Goal: Transaction & Acquisition: Purchase product/service

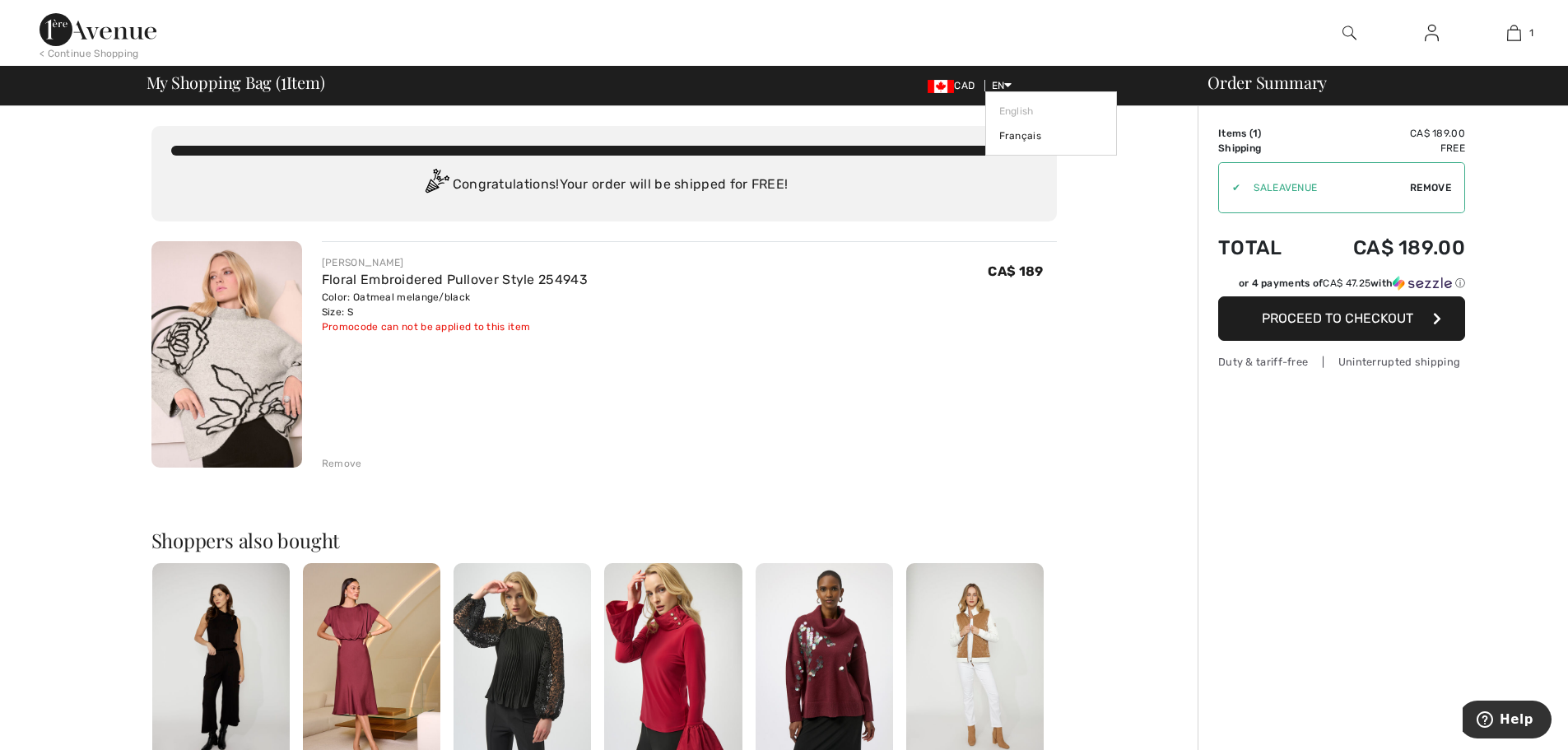
click at [1009, 87] on icon at bounding box center [1008, 84] width 7 height 12
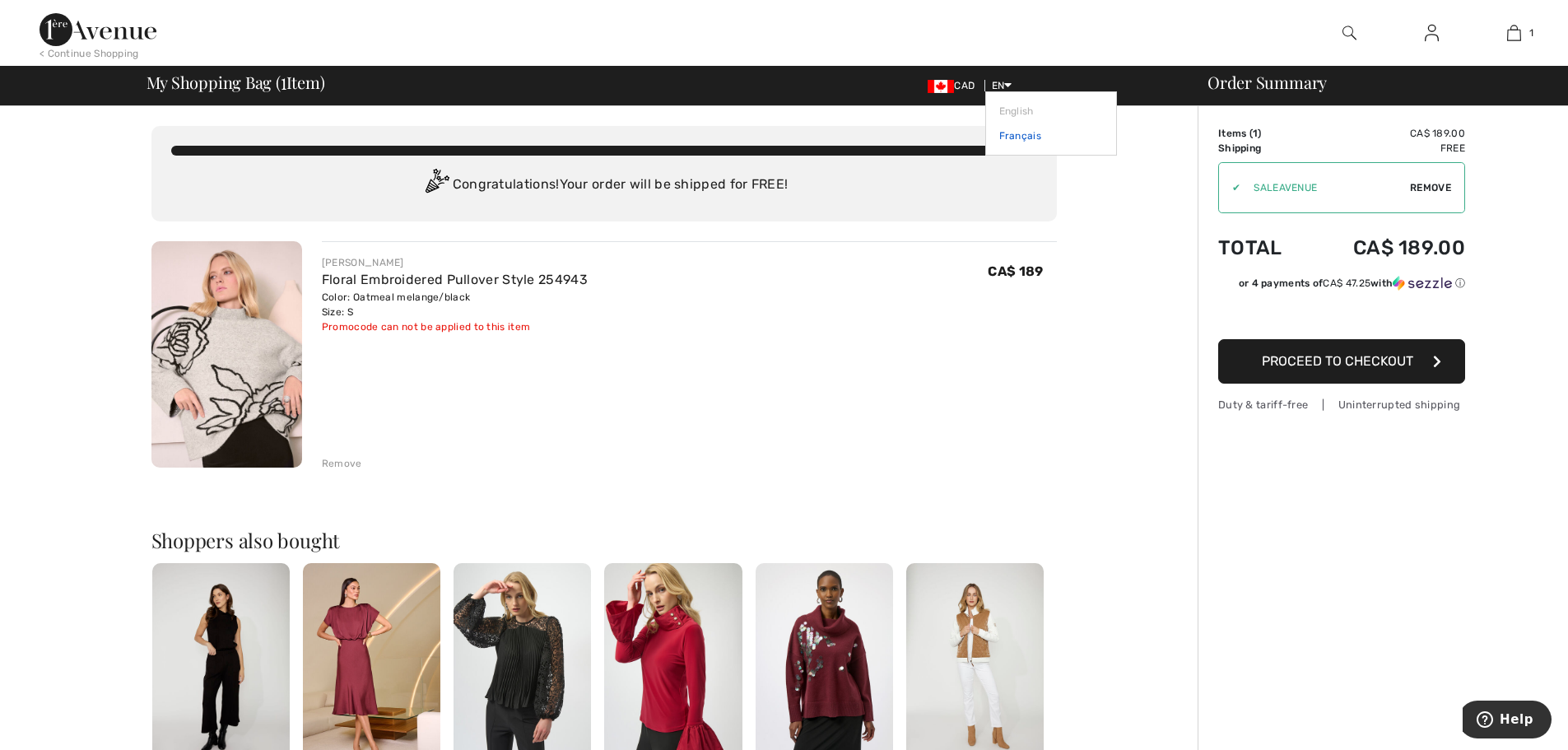
click at [1000, 138] on link "Français" at bounding box center [1051, 136] width 104 height 24
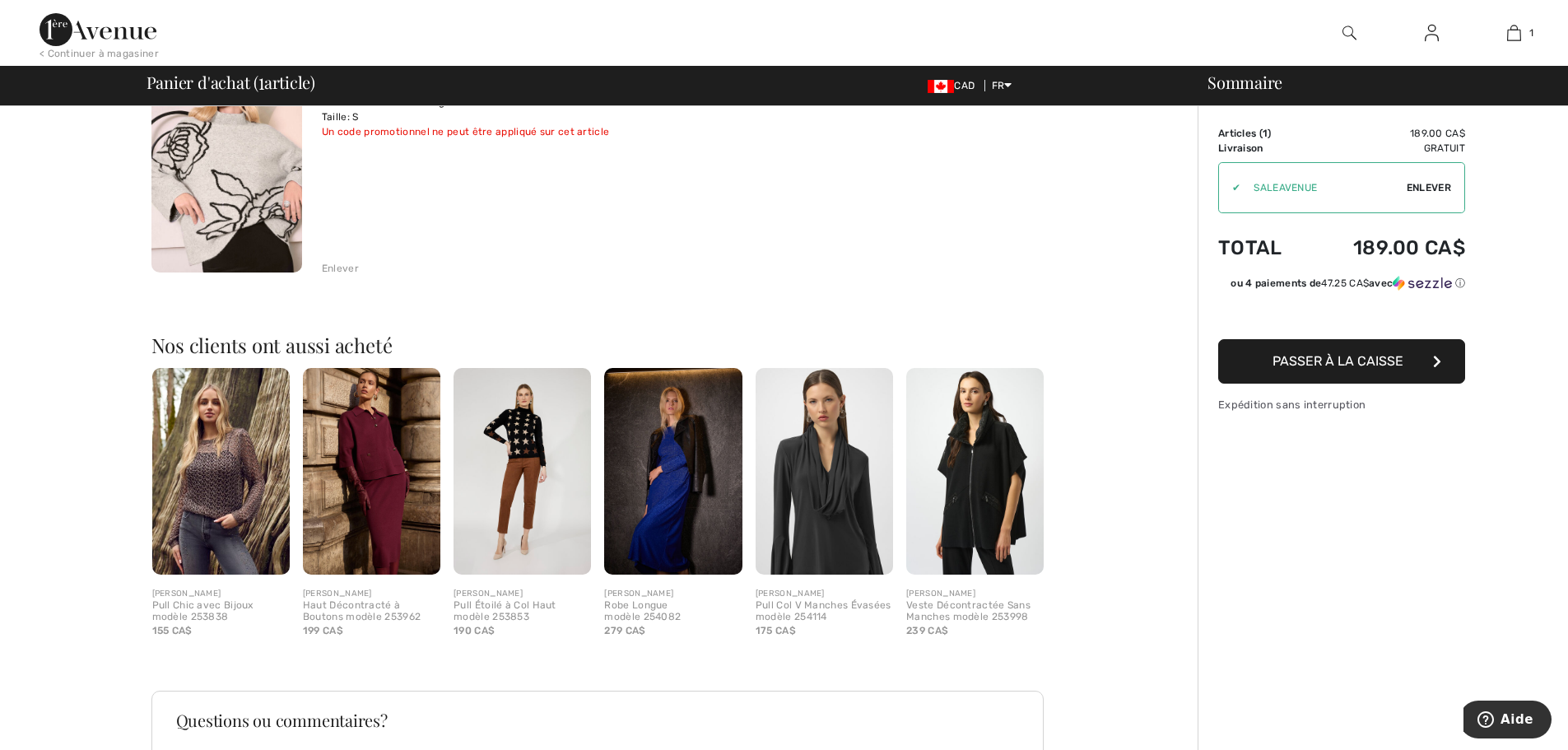
scroll to position [177, 0]
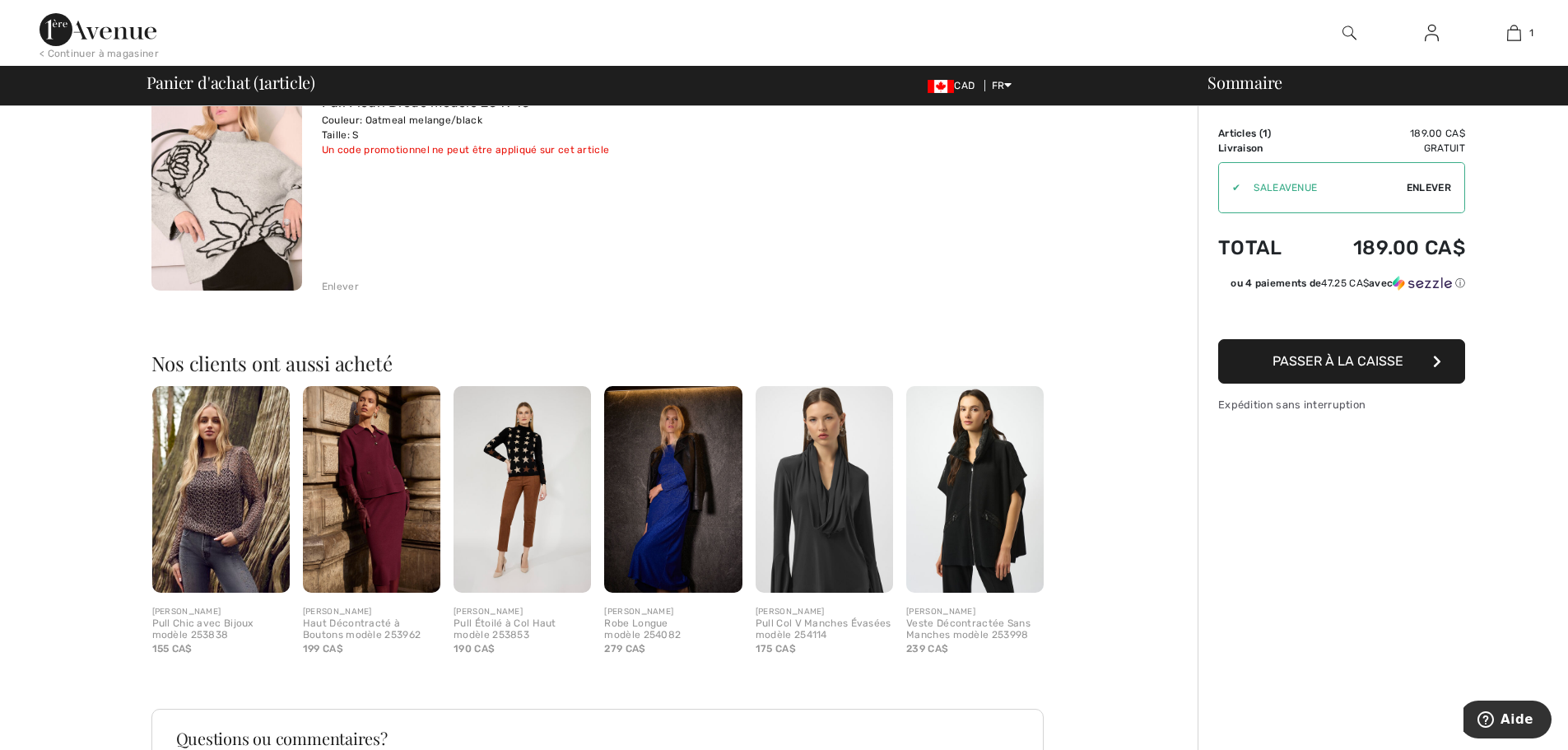
click at [1350, 366] on span "Passer à la caisse" at bounding box center [1338, 361] width 131 height 15
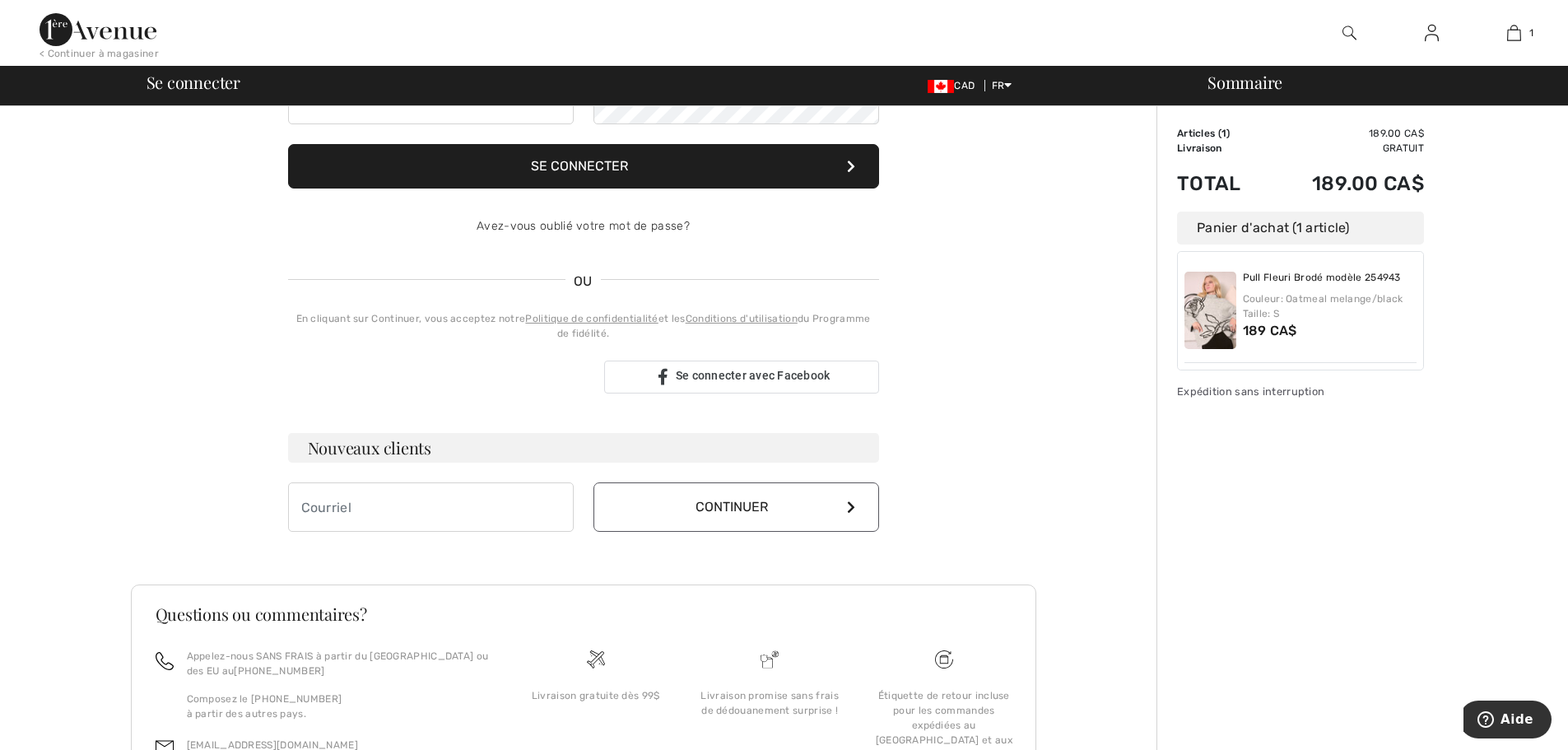
scroll to position [226, 0]
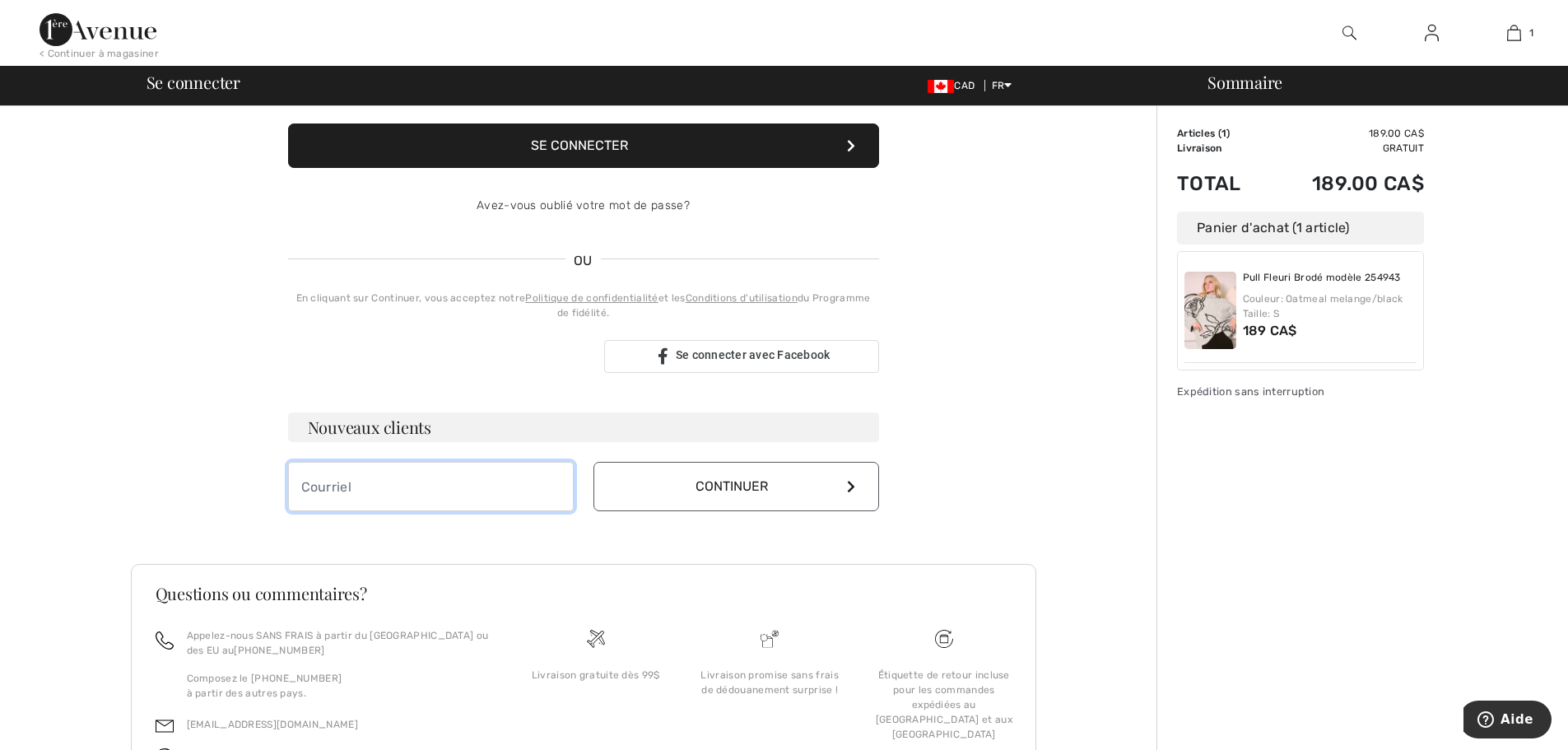
click at [444, 499] on input "email" at bounding box center [431, 486] width 286 height 50
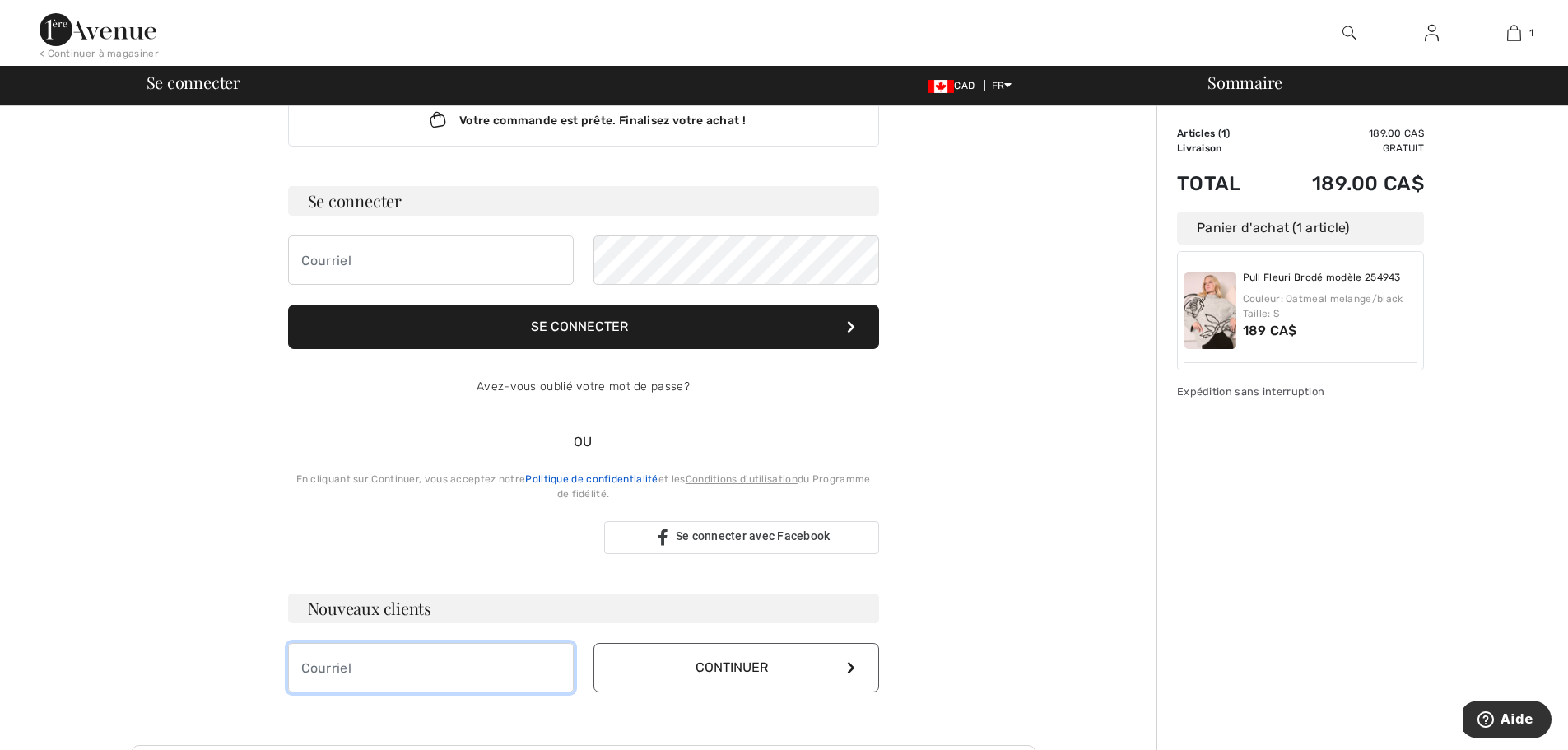
scroll to position [0, 0]
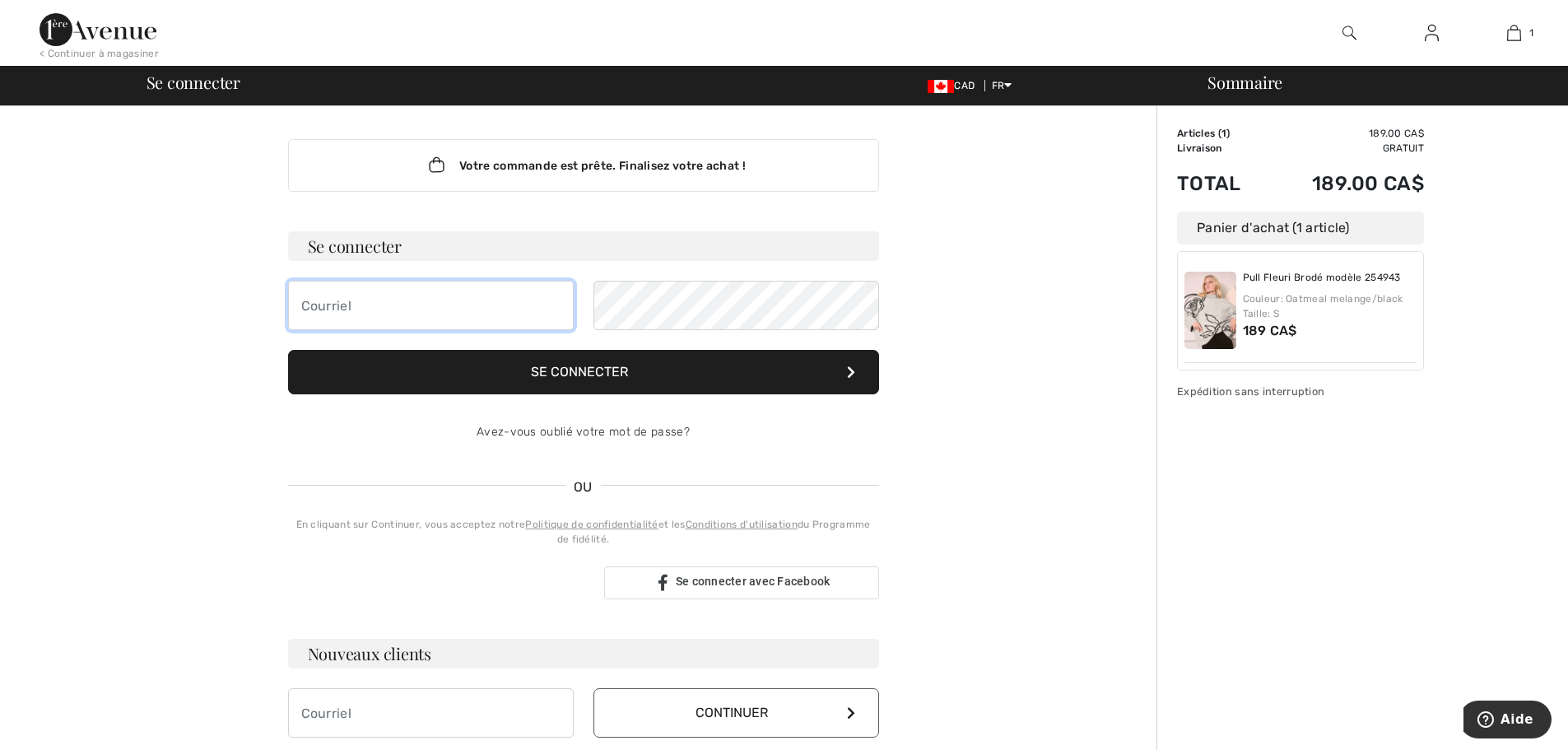
click at [393, 298] on input "email" at bounding box center [431, 305] width 286 height 50
type input "mh.betournay@hotmail.com"
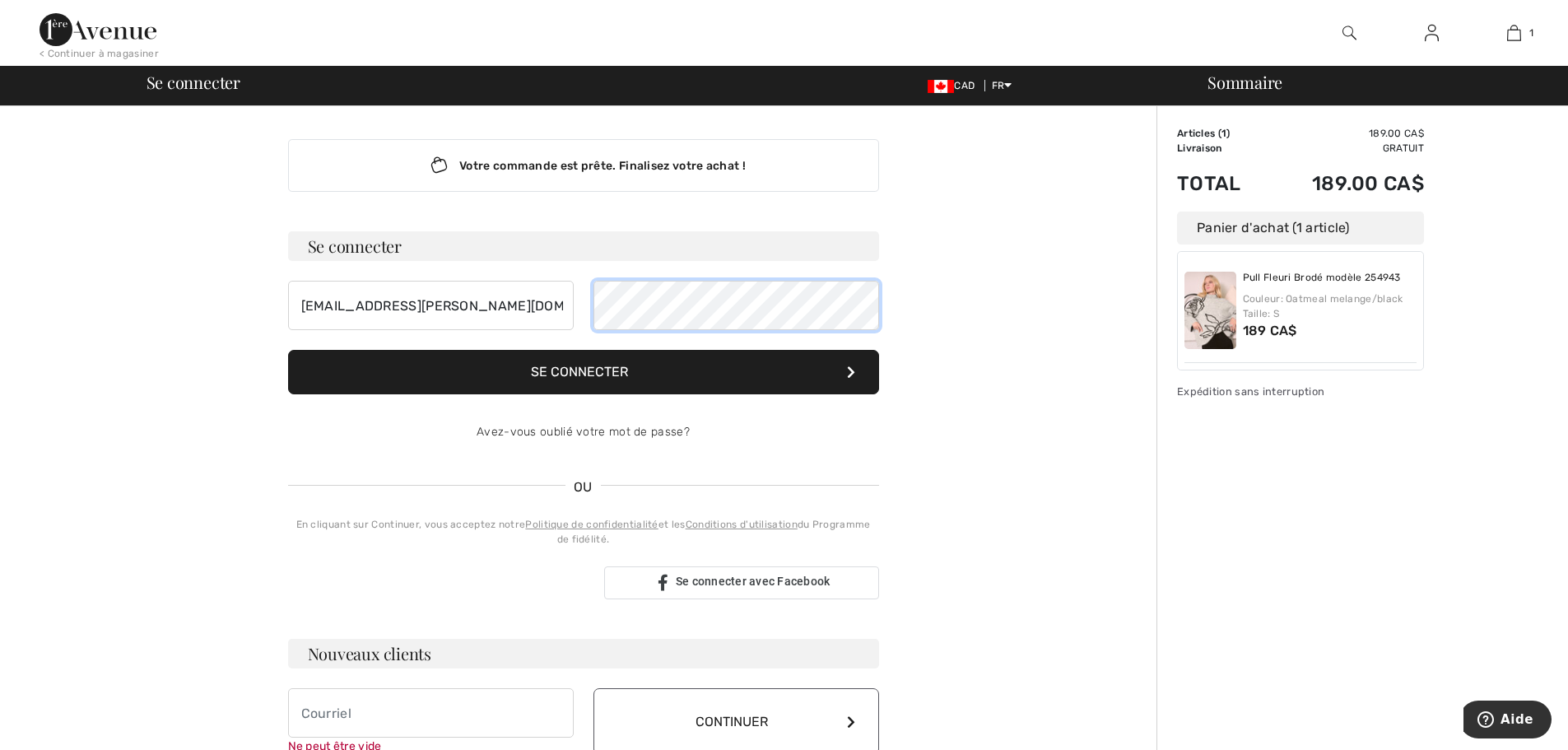
click at [288, 350] on button "Se connecter" at bounding box center [584, 371] width 591 height 44
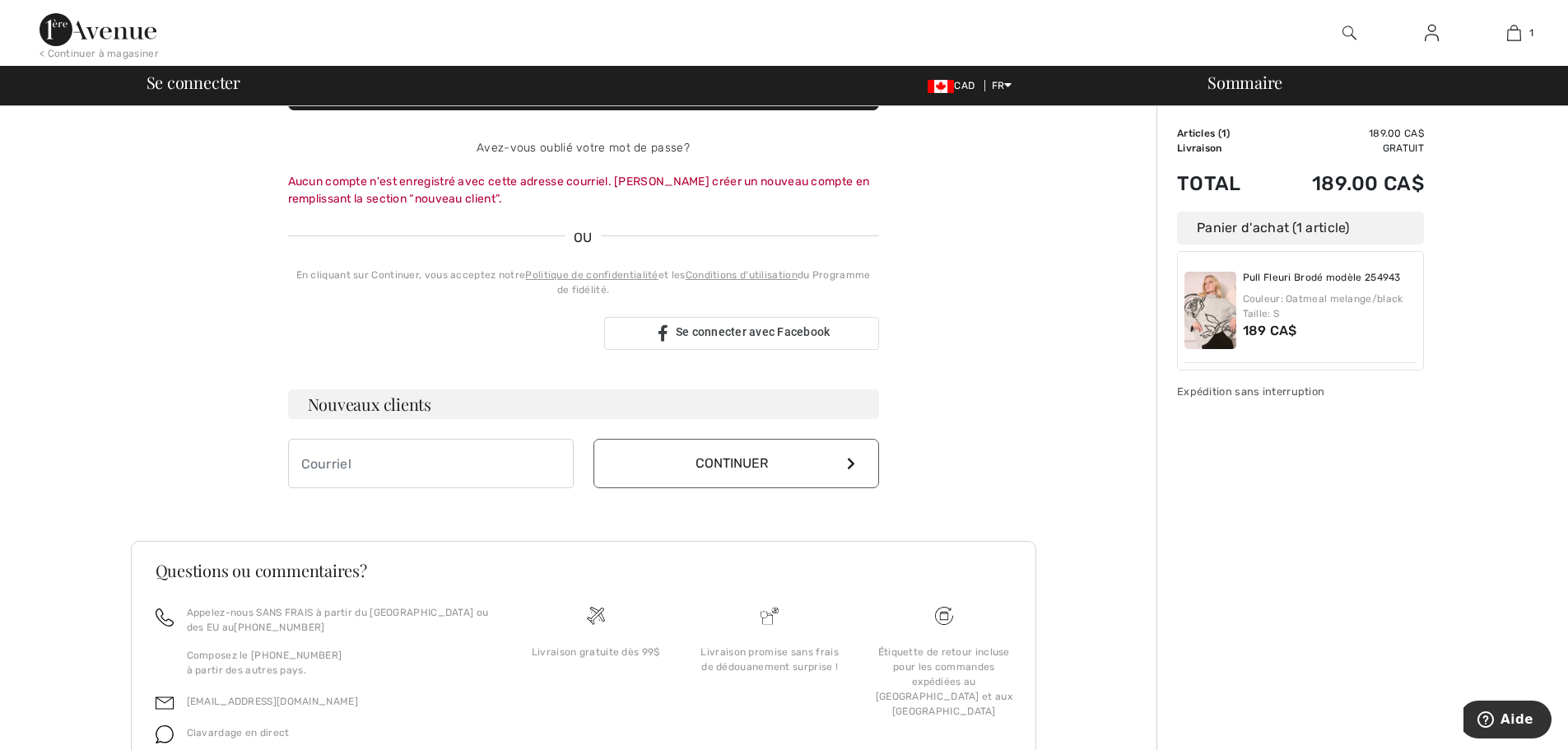
scroll to position [288, 0]
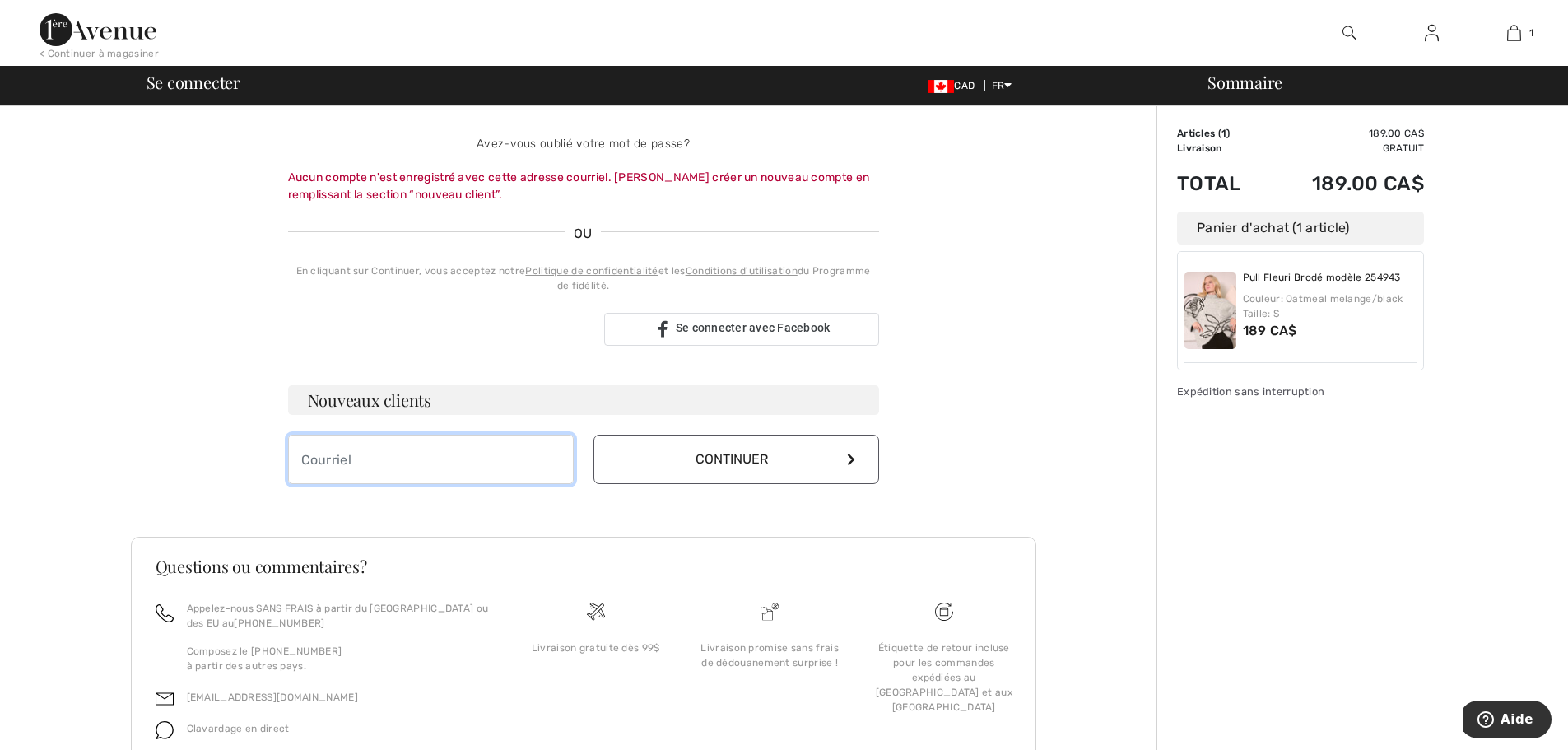
click at [376, 464] on input "email" at bounding box center [431, 459] width 286 height 50
click at [371, 457] on input "email" at bounding box center [431, 459] width 286 height 50
type input "mh.betournay@hotmail.com"
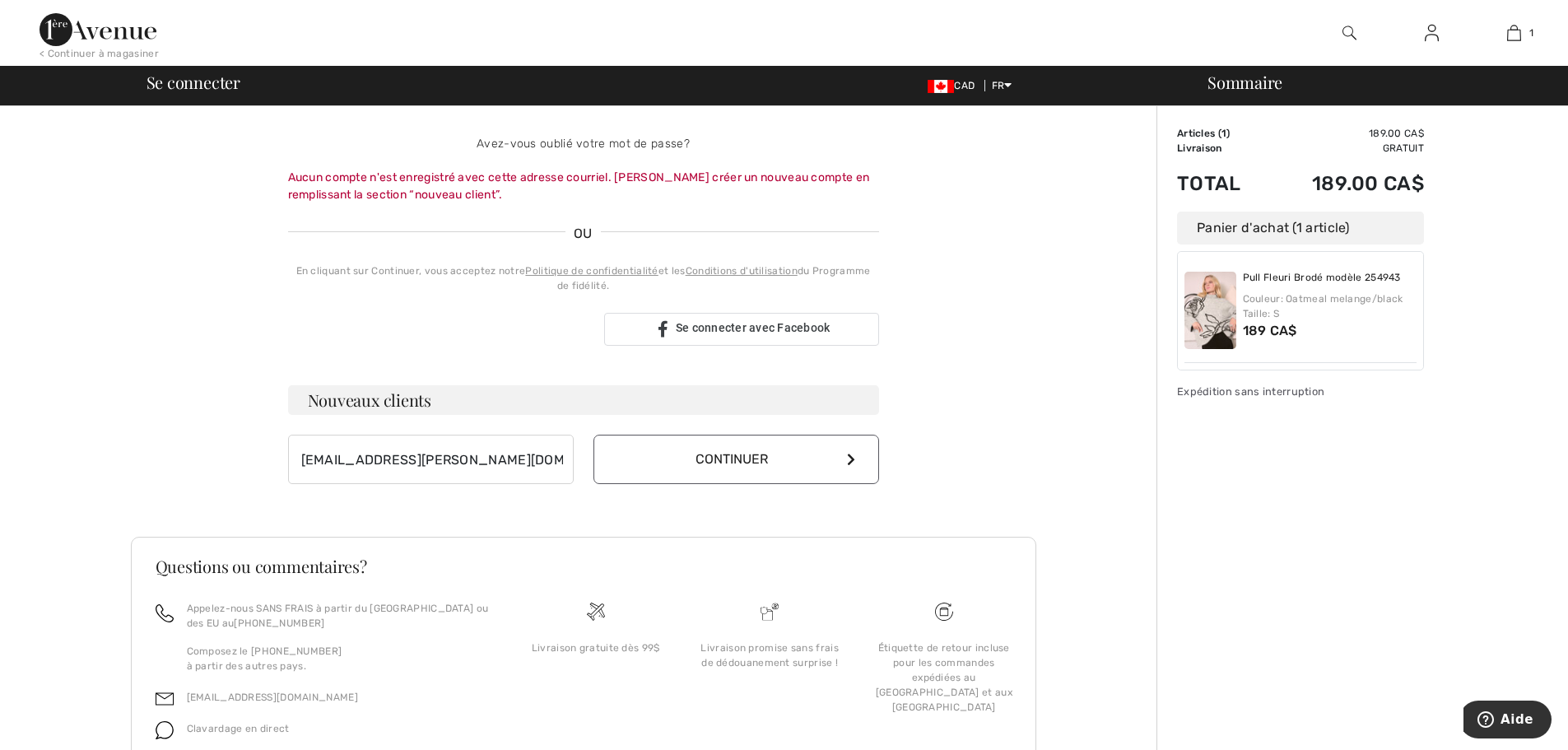
click at [761, 448] on button "Continuer" at bounding box center [737, 459] width 286 height 50
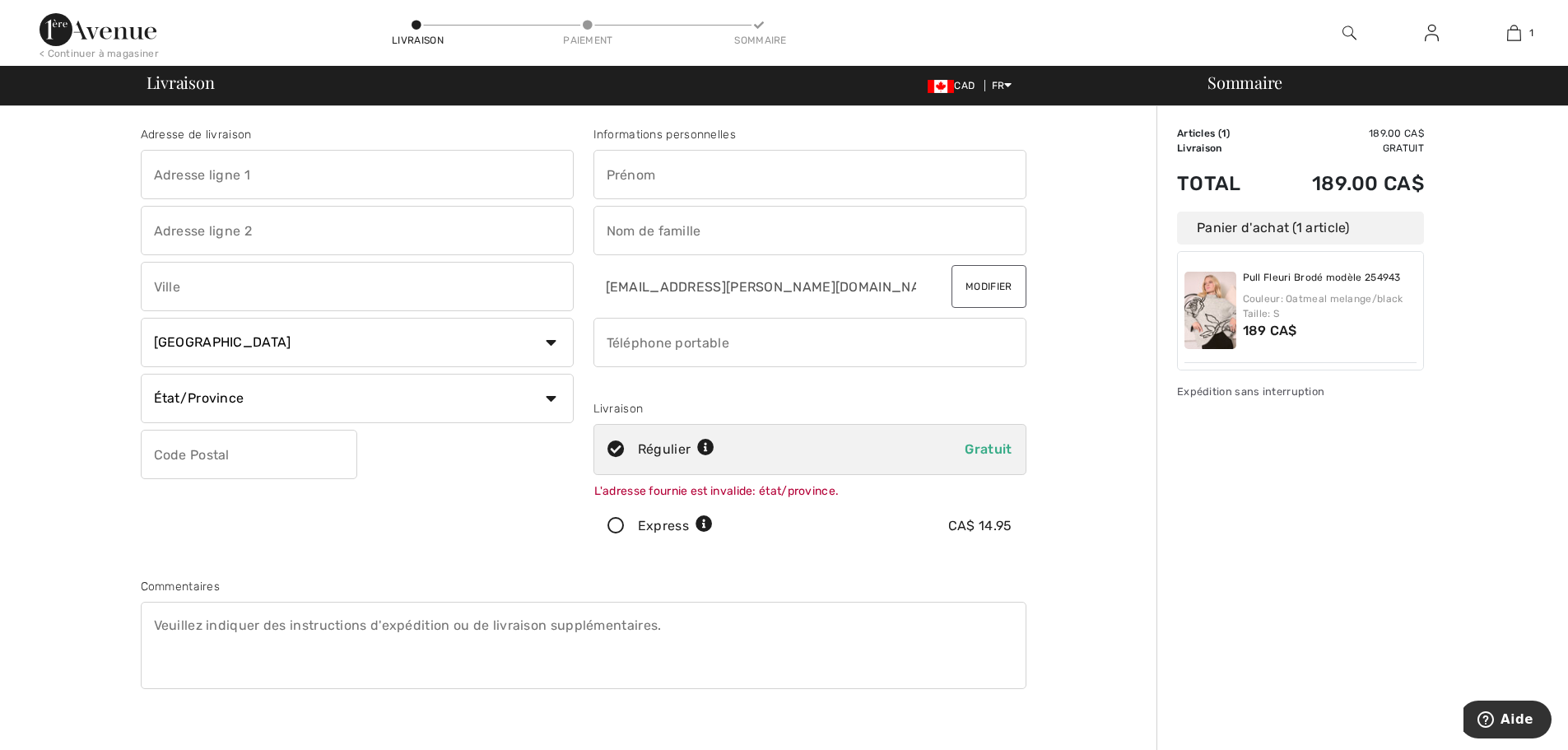
click at [773, 166] on input "text" at bounding box center [810, 174] width 433 height 50
type input "Marie-Helene"
click at [663, 231] on input "text" at bounding box center [810, 230] width 433 height 50
click at [671, 234] on input "Bétournauy" at bounding box center [810, 230] width 433 height 50
type input "[PERSON_NAME]"
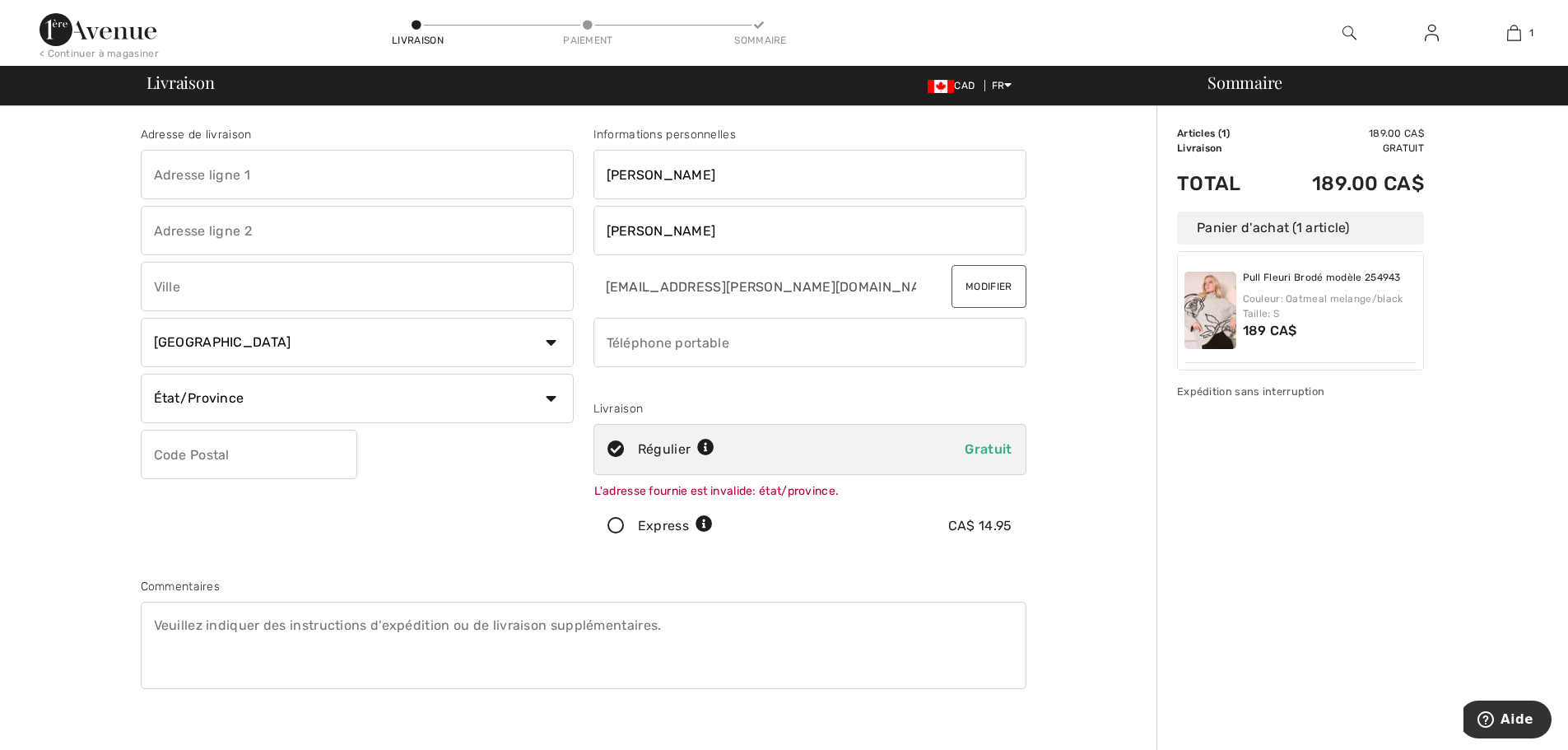
drag, startPoint x: 718, startPoint y: 180, endPoint x: 560, endPoint y: 184, distance: 158.1
click at [560, 184] on div "Adresse de livraison Pays Canada États-Unis Afghanistan Afrique du Sud Aland Al…" at bounding box center [584, 453] width 906 height 732
type input "Marie-Hélène"
click at [692, 352] on input "phone" at bounding box center [810, 342] width 433 height 50
type input "4189518919"
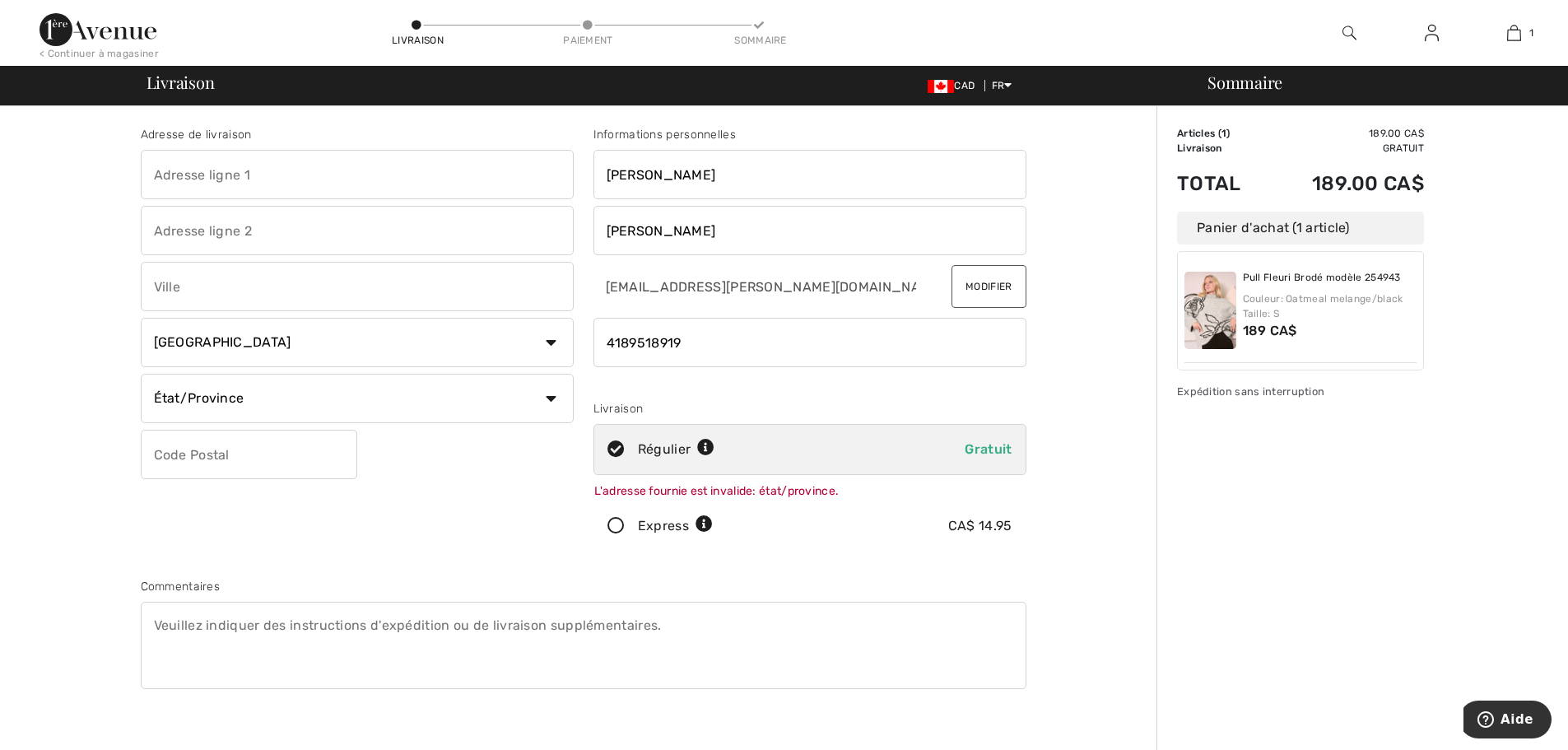
click at [185, 170] on input "text" at bounding box center [357, 174] width 433 height 50
type input "1209 de Fenouillet"
click at [198, 292] on input "text" at bounding box center [357, 286] width 433 height 50
type input "Québec"
click at [239, 342] on select "Pays Canada États-Unis Afghanistan Afrique du Sud Aland Albanie Algérie Allemag…" at bounding box center [357, 342] width 433 height 50
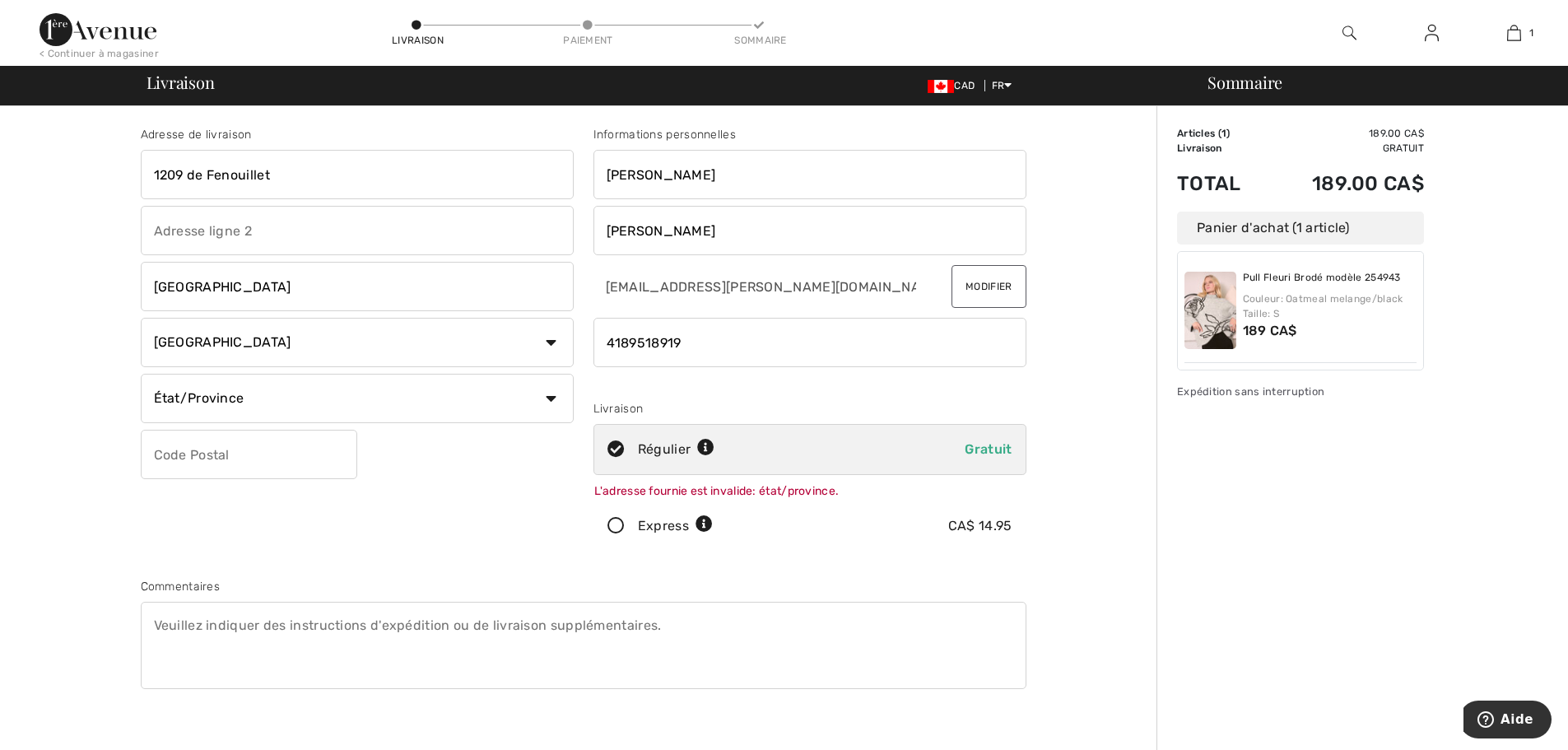
click at [240, 403] on select "État/Province Alberta Colombie-Britannique Ile-du-Prince-Edward Manitoba Nouvea…" at bounding box center [357, 398] width 433 height 50
select select "QC"
click at [141, 373] on select "État/Province Alberta Colombie-Britannique Ile-du-Prince-Edward Manitoba Nouvea…" at bounding box center [357, 398] width 433 height 50
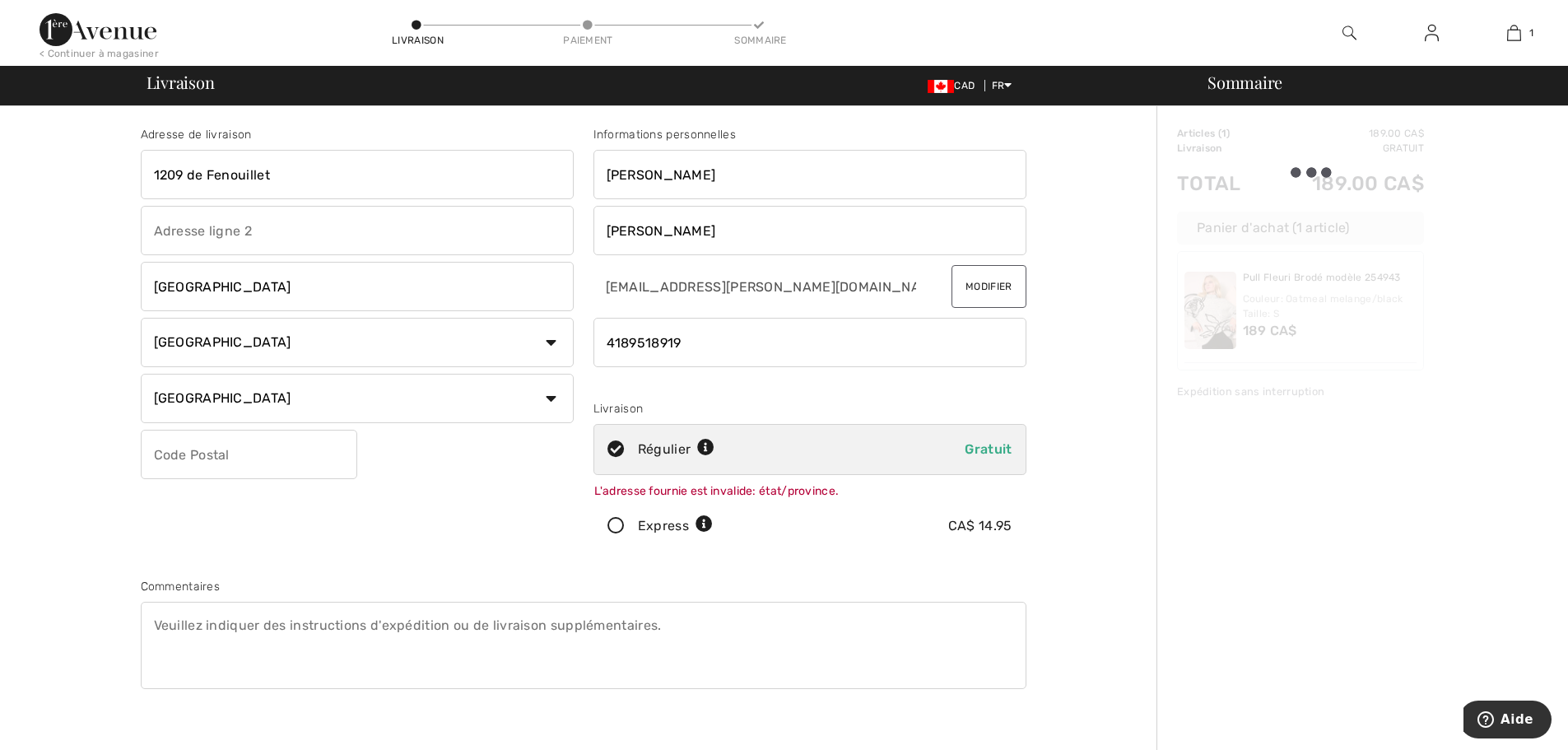
click at [258, 455] on input "text" at bounding box center [249, 454] width 217 height 50
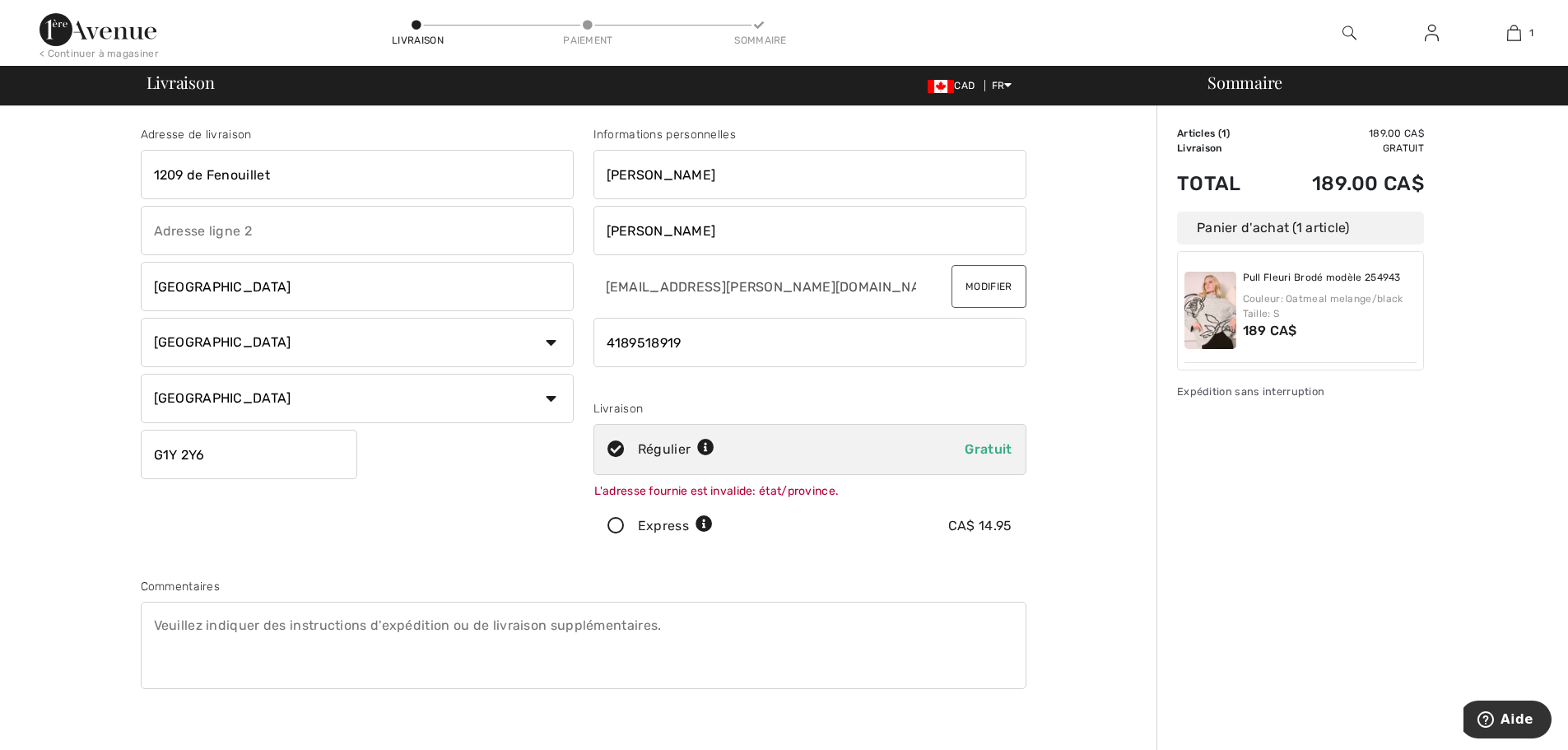
type input "G1Y2Y6"
click at [274, 185] on input "1209 de Fenouillet" at bounding box center [357, 174] width 433 height 50
click at [261, 177] on input "1209 de Fenouillet" at bounding box center [357, 174] width 433 height 50
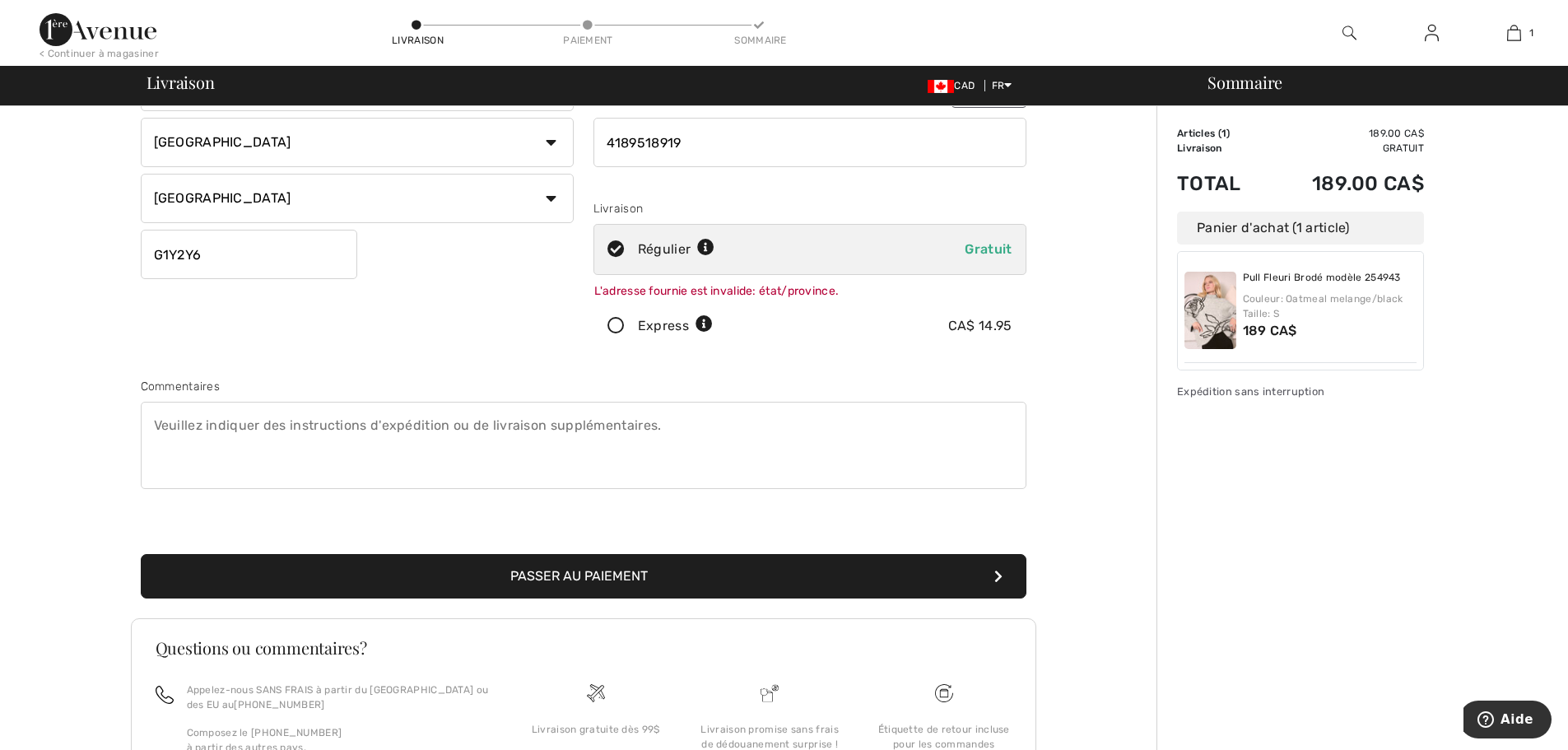
scroll to position [288, 0]
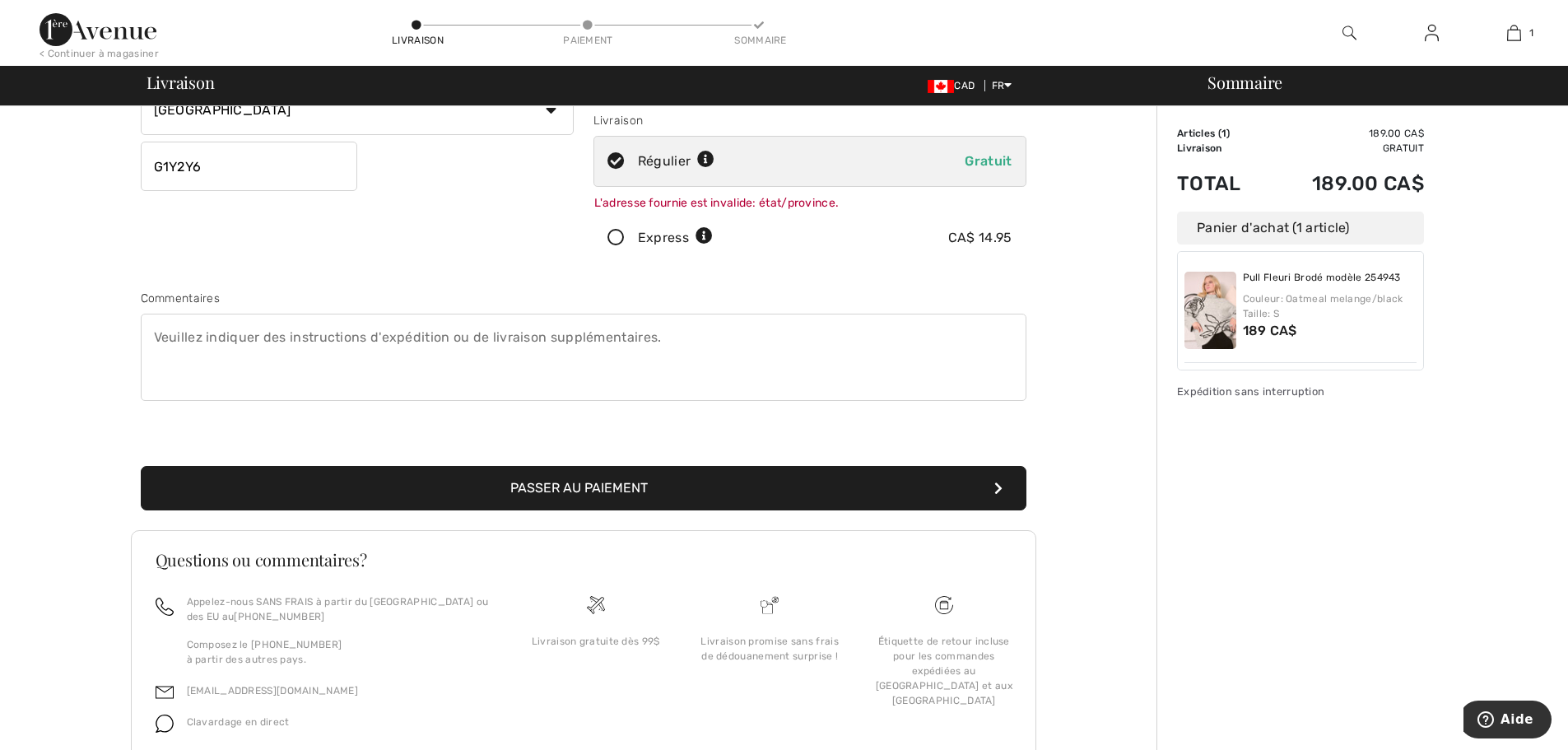
click at [619, 488] on button "Passer au paiement" at bounding box center [584, 487] width 886 height 44
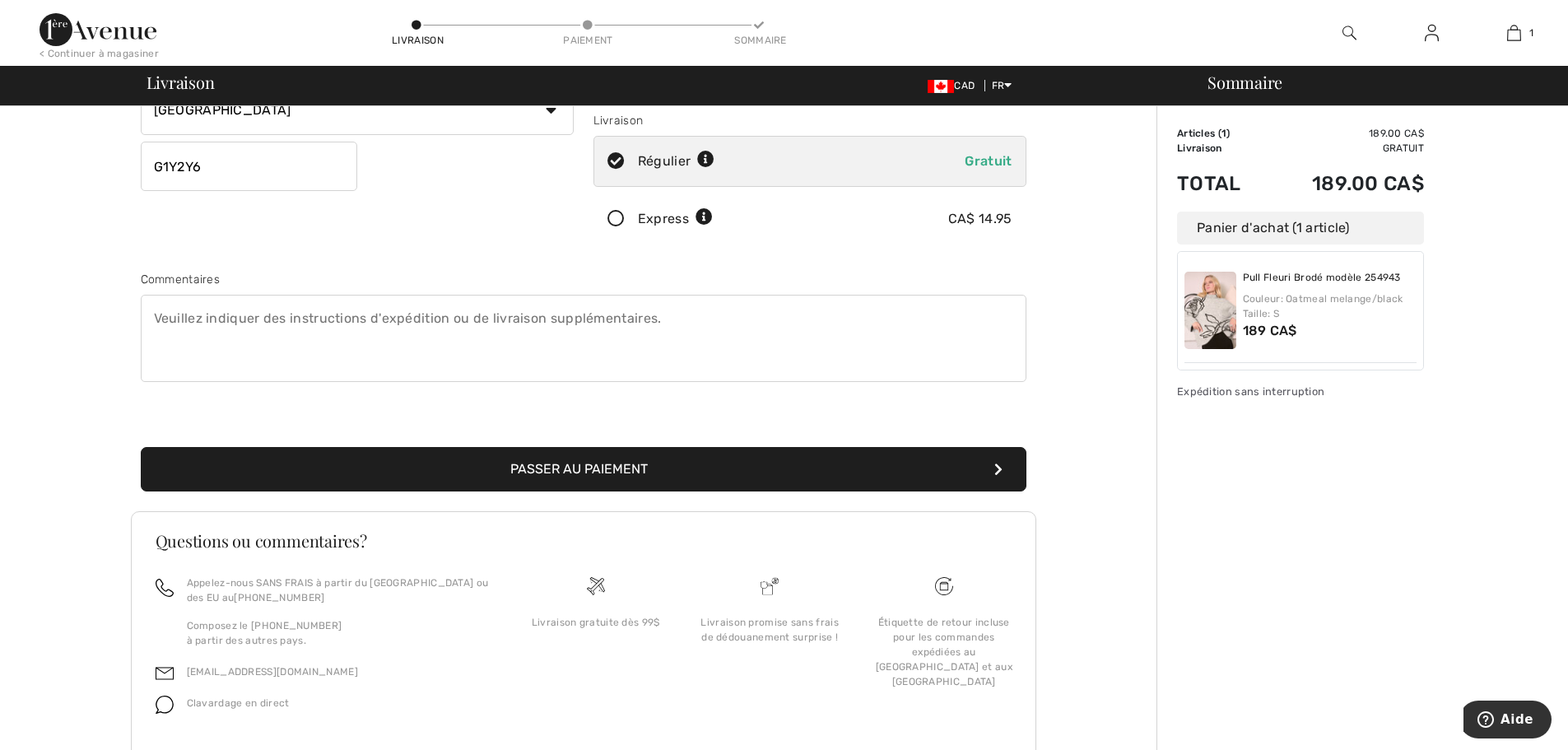
scroll to position [254, 0]
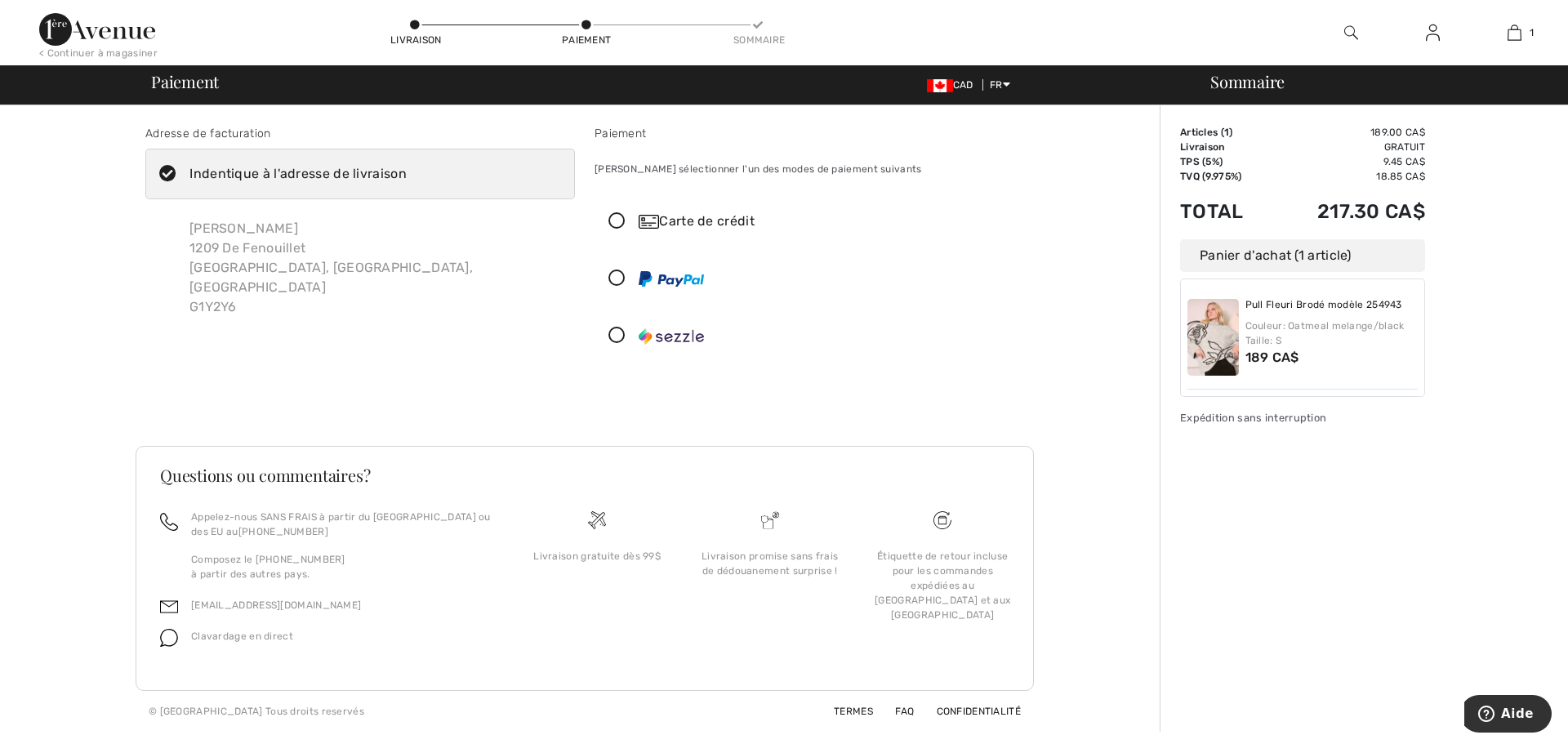
click at [676, 224] on div "Carte de crédit" at bounding box center [825, 221] width 374 height 20
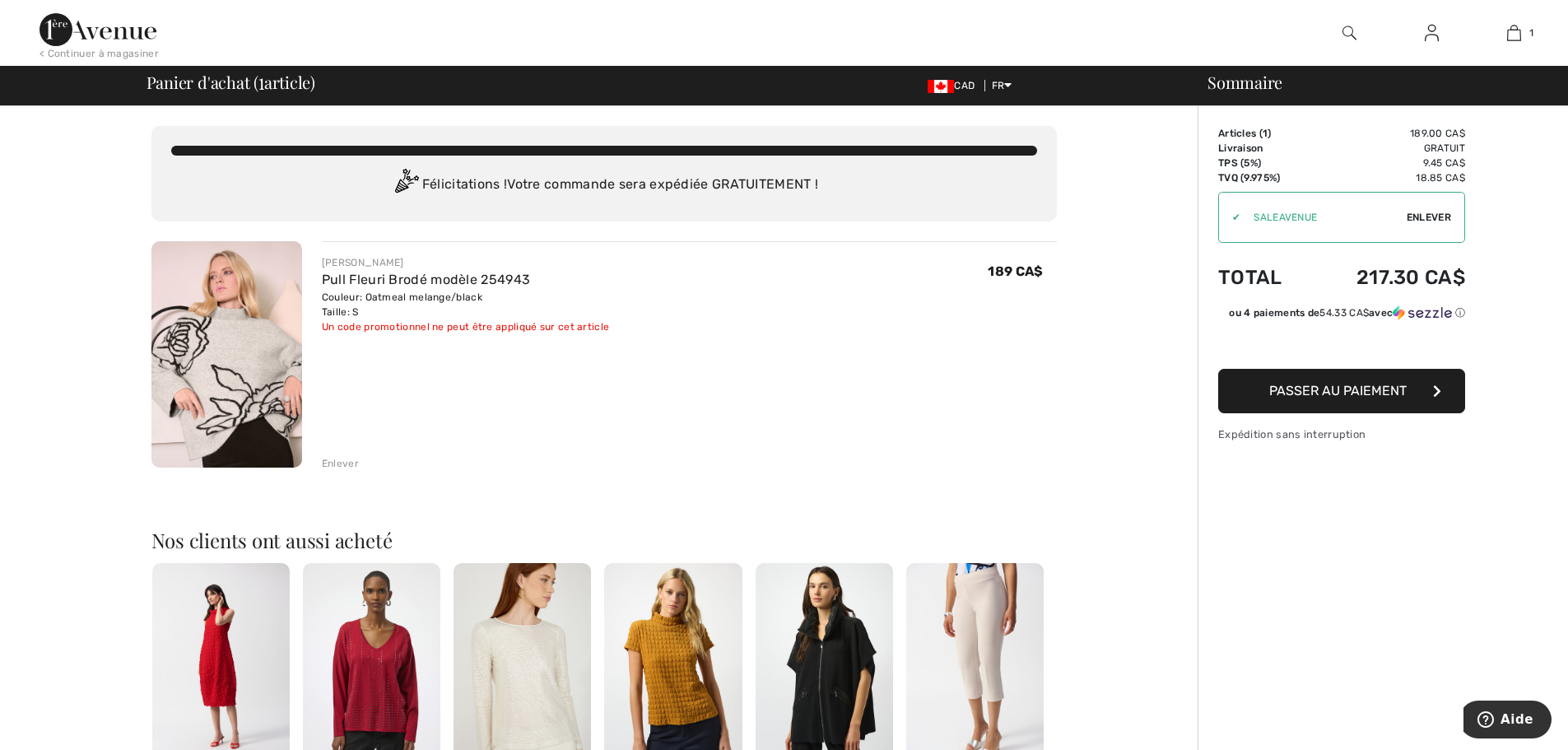
click at [502, 326] on div "Un code promotionnel ne peut être appliqué sur cet article" at bounding box center [465, 326] width 287 height 14
